Goal: Communication & Community: Participate in discussion

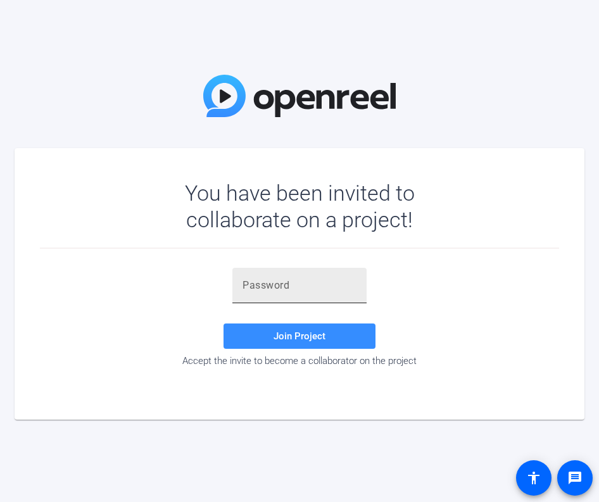
click at [327, 289] on input "text" at bounding box center [300, 285] width 114 height 15
paste input "WAoMDj"
type input "WAoMDj"
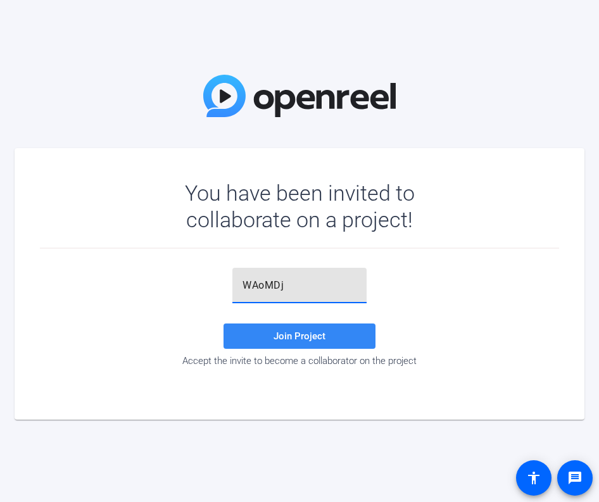
click at [278, 333] on span "Join Project" at bounding box center [300, 336] width 52 height 11
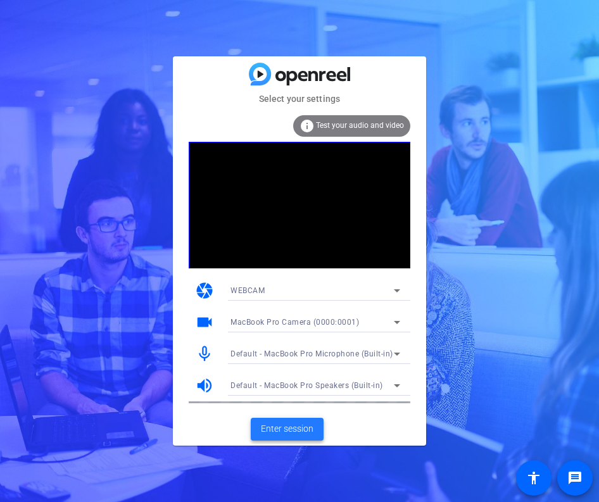
click at [284, 430] on span "Enter session" at bounding box center [287, 428] width 53 height 13
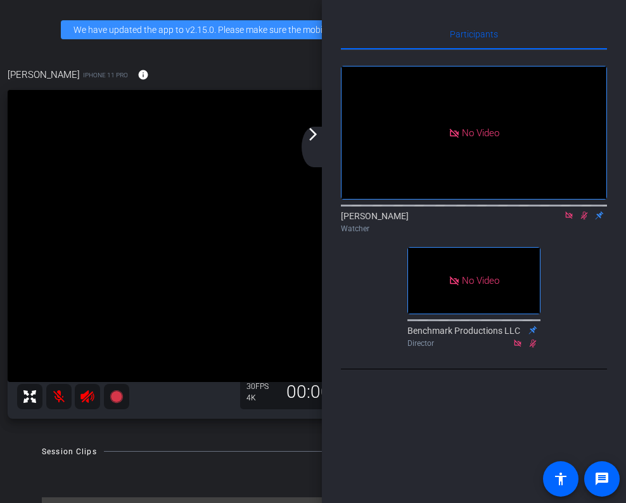
click at [312, 136] on mat-icon "arrow_forward_ios" at bounding box center [312, 134] width 15 height 15
click at [313, 134] on mat-icon "arrow_forward_ios" at bounding box center [312, 134] width 15 height 15
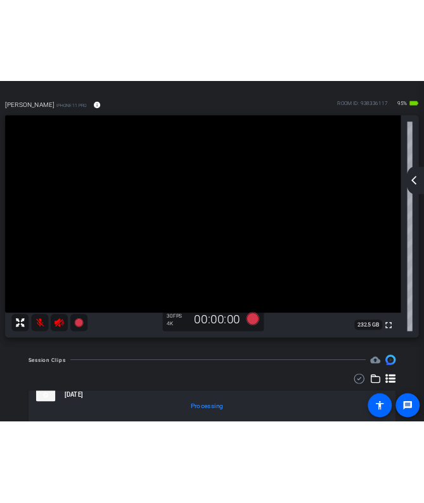
scroll to position [37, 0]
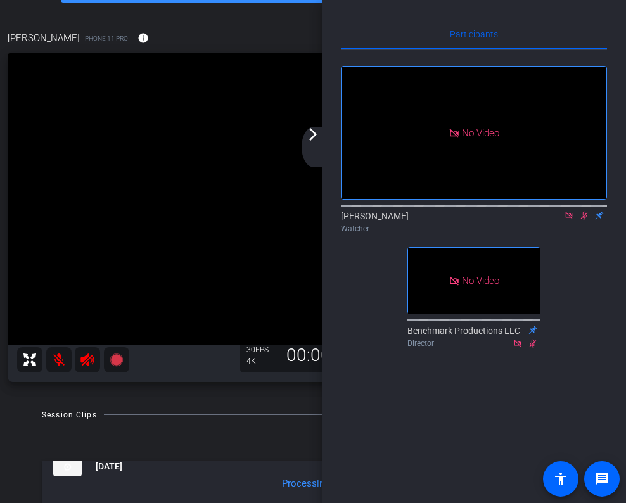
click at [311, 136] on mat-icon "arrow_forward_ios" at bounding box center [312, 134] width 15 height 15
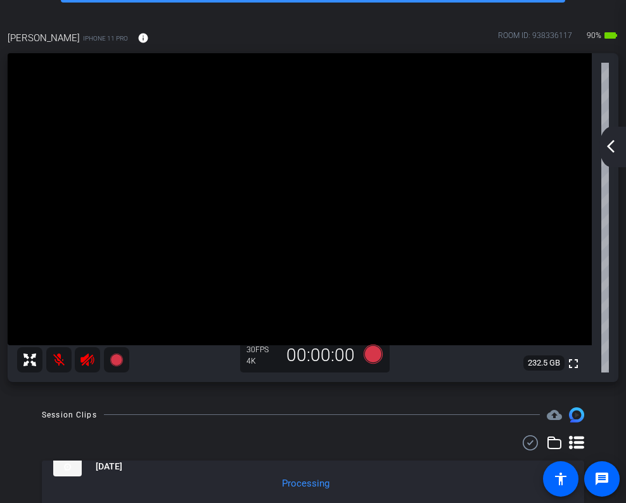
click at [598, 144] on mat-icon "arrow_back_ios_new" at bounding box center [610, 146] width 15 height 15
click at [598, 144] on div "[PERSON_NAME] L account_box grid_on settings info logout We have updated the ap…" at bounding box center [313, 251] width 626 height 503
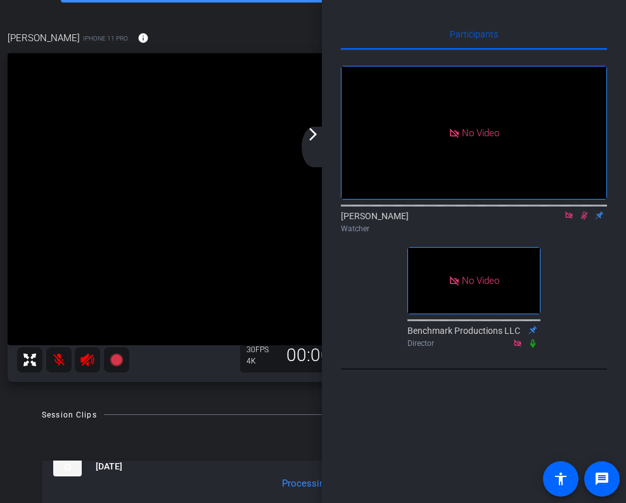
click at [585, 220] on icon at bounding box center [584, 215] width 10 height 9
click at [313, 142] on div "arrow_back_ios_new arrow_forward_ios" at bounding box center [314, 147] width 27 height 41
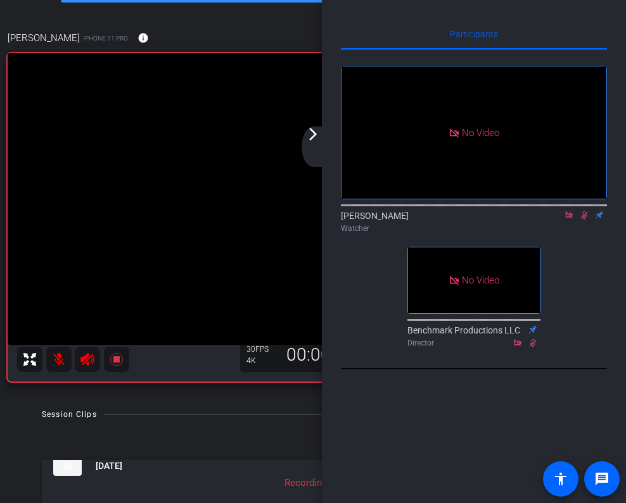
click at [315, 134] on mat-icon "arrow_forward_ios" at bounding box center [312, 134] width 15 height 15
click at [312, 135] on mat-icon "arrow_forward_ios" at bounding box center [312, 134] width 15 height 15
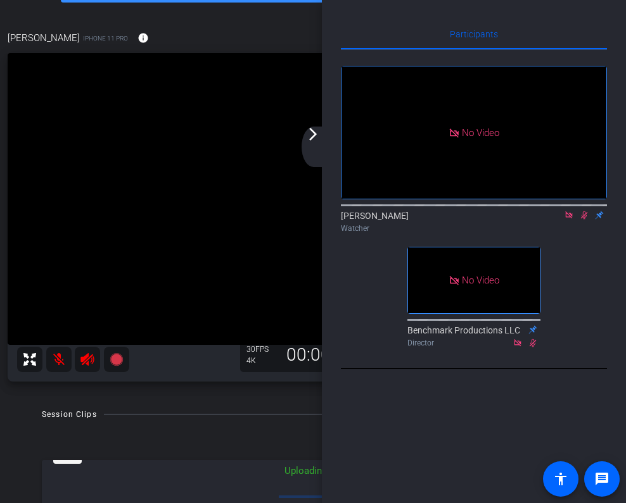
click at [313, 127] on mat-icon "arrow_forward_ios" at bounding box center [312, 134] width 15 height 15
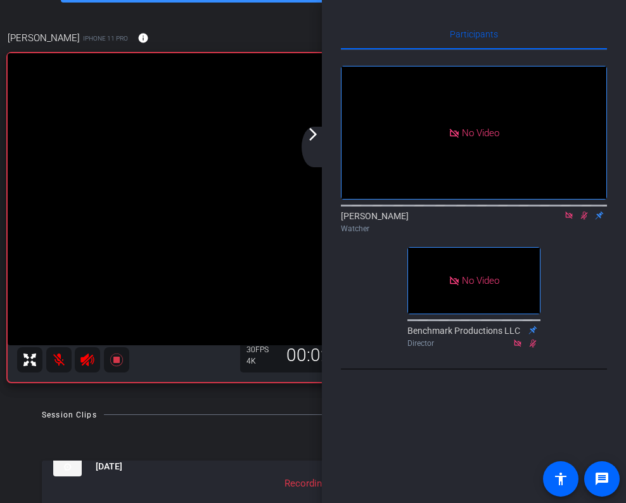
click at [312, 134] on mat-icon "arrow_forward_ios" at bounding box center [312, 134] width 15 height 15
click at [311, 137] on mat-icon "arrow_forward_ios" at bounding box center [312, 134] width 15 height 15
click at [312, 132] on mat-icon "arrow_forward_ios" at bounding box center [312, 134] width 15 height 15
click at [310, 134] on mat-icon "arrow_forward_ios" at bounding box center [312, 134] width 15 height 15
click at [319, 142] on div "arrow_back_ios_new arrow_forward_ios" at bounding box center [314, 147] width 27 height 41
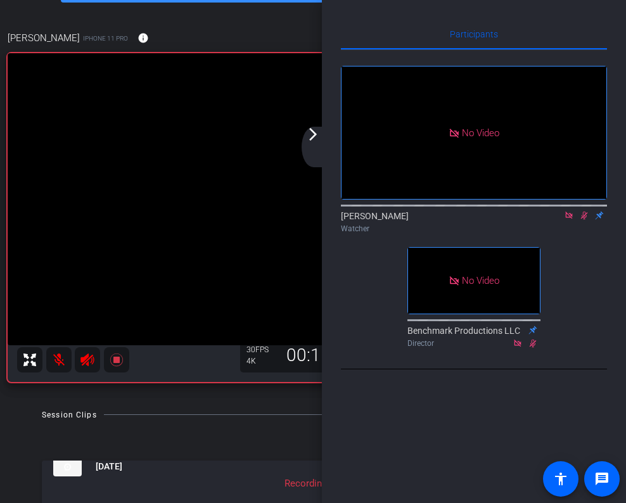
click at [313, 134] on mat-icon "arrow_forward_ios" at bounding box center [312, 134] width 15 height 15
click at [313, 136] on mat-icon "arrow_forward_ios" at bounding box center [312, 134] width 15 height 15
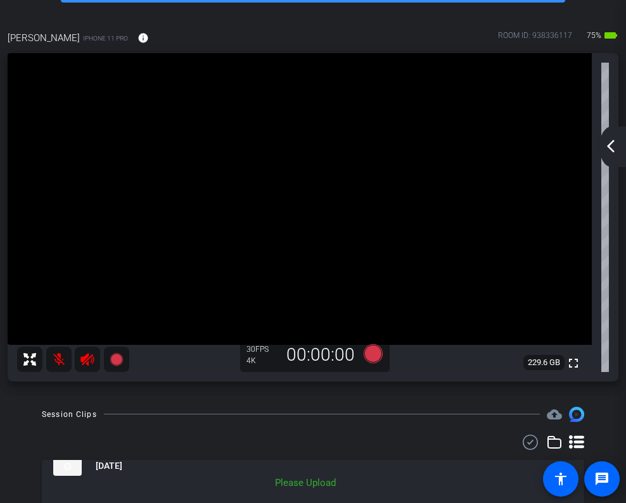
click at [598, 148] on mat-icon "arrow_back_ios_new" at bounding box center [610, 146] width 15 height 15
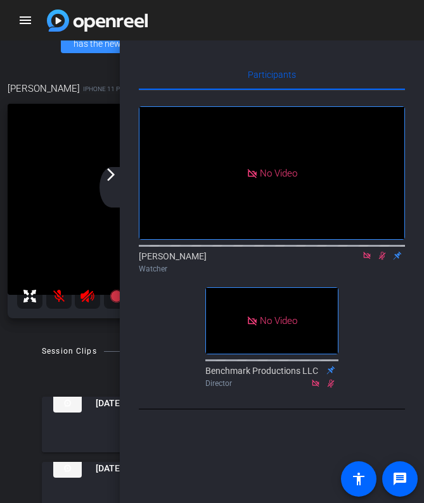
click at [112, 176] on mat-icon "arrow_forward_ios" at bounding box center [110, 174] width 15 height 15
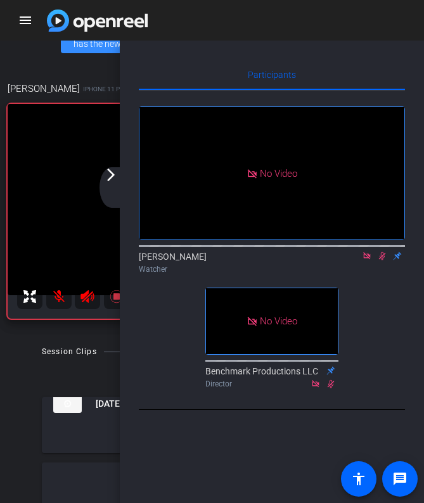
click at [110, 171] on mat-icon "arrow_forward_ios" at bounding box center [110, 174] width 15 height 15
click at [104, 178] on mat-icon "arrow_forward_ios" at bounding box center [110, 174] width 15 height 15
click at [106, 176] on mat-icon "arrow_forward_ios" at bounding box center [110, 174] width 15 height 15
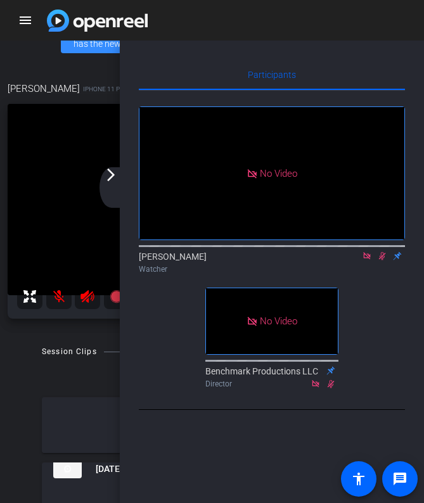
click at [108, 175] on mat-icon "arrow_forward_ios" at bounding box center [110, 174] width 15 height 15
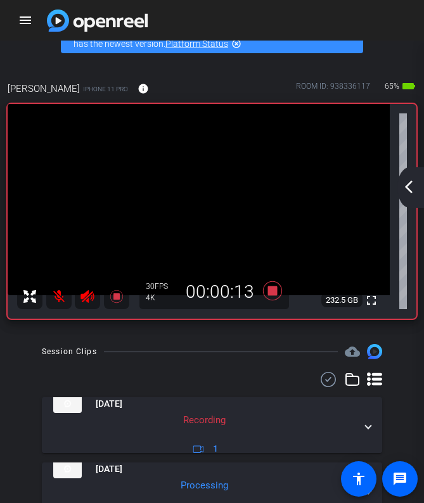
click at [409, 189] on mat-icon "arrow_back_ios_new" at bounding box center [408, 186] width 15 height 15
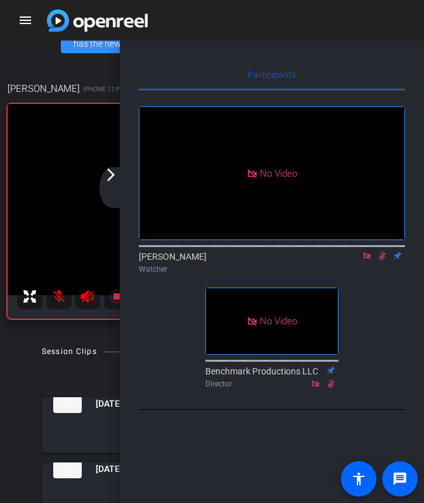
click at [386, 260] on icon at bounding box center [382, 255] width 10 height 9
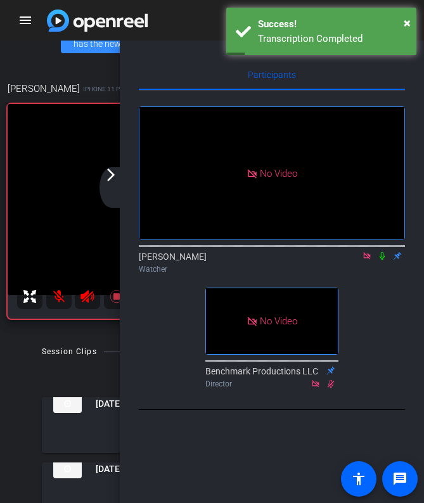
click at [113, 182] on mat-icon "arrow_forward_ios" at bounding box center [110, 174] width 15 height 15
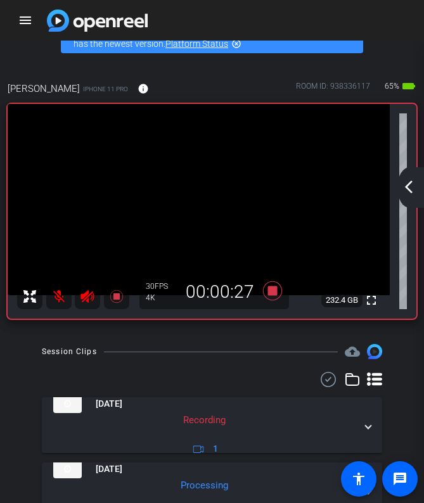
click at [412, 185] on mat-icon "arrow_back_ios_new" at bounding box center [408, 186] width 15 height 15
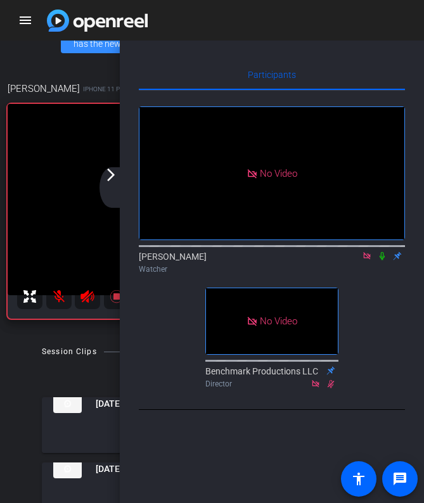
click at [383, 260] on icon at bounding box center [382, 255] width 10 height 9
click at [113, 178] on mat-icon "arrow_forward_ios" at bounding box center [110, 174] width 15 height 15
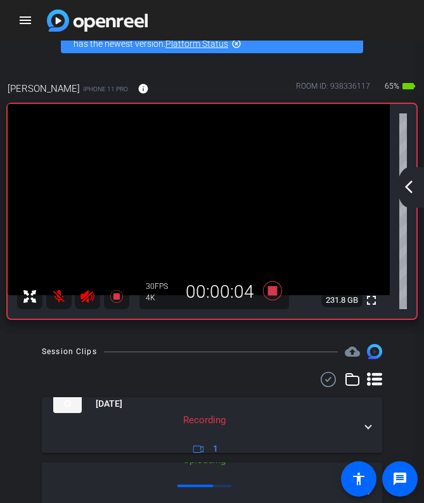
click at [407, 181] on mat-icon "arrow_back_ios_new" at bounding box center [408, 186] width 15 height 15
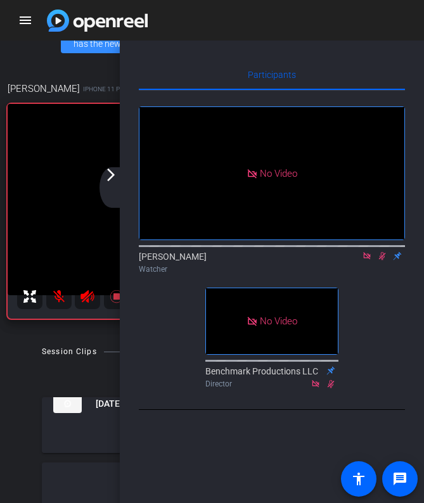
click at [379, 260] on icon at bounding box center [382, 255] width 10 height 9
click at [112, 189] on div "arrow_back_ios_new arrow_forward_ios" at bounding box center [112, 187] width 27 height 41
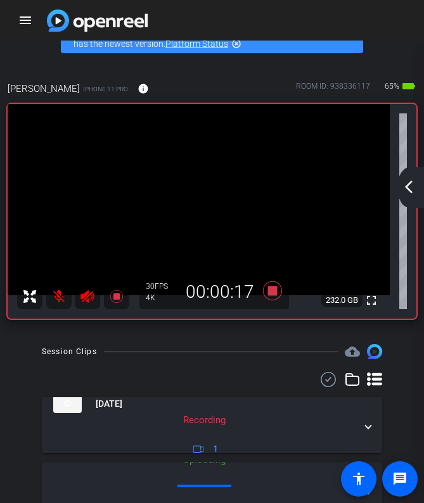
click at [407, 182] on mat-icon "arrow_back_ios_new" at bounding box center [408, 186] width 15 height 15
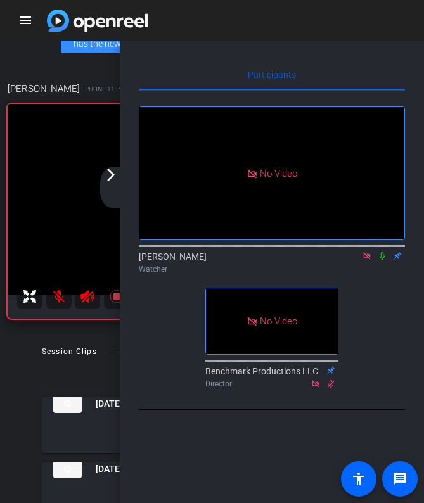
click at [381, 260] on icon at bounding box center [381, 256] width 5 height 8
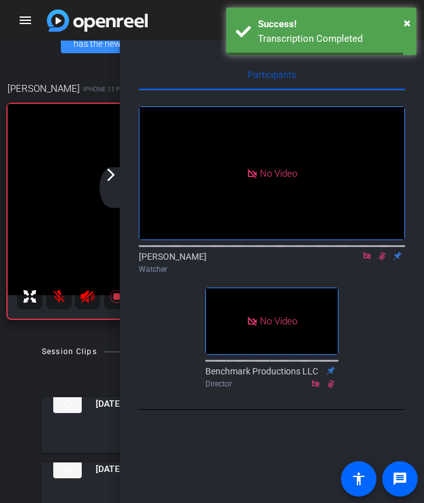
click at [114, 180] on mat-icon "arrow_forward_ios" at bounding box center [110, 174] width 15 height 15
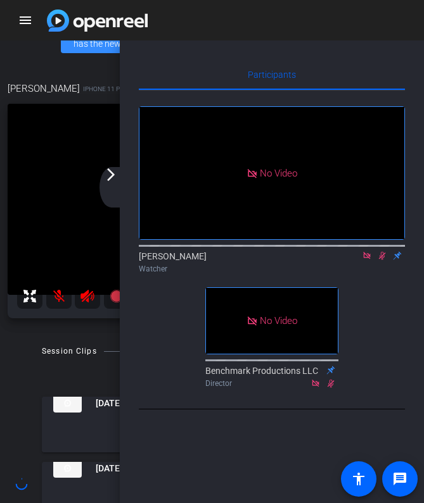
click at [106, 178] on mat-icon "arrow_forward_ios" at bounding box center [110, 174] width 15 height 15
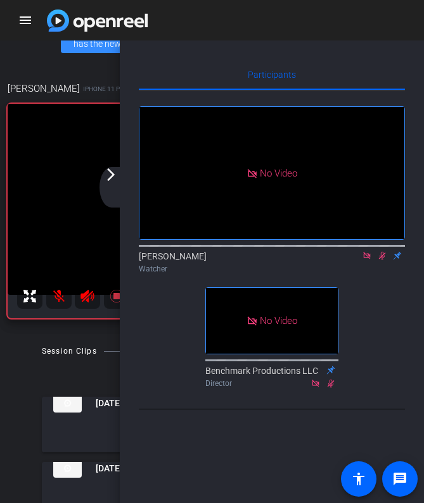
click at [111, 174] on mat-icon "arrow_forward_ios" at bounding box center [110, 174] width 15 height 15
